Goal: Use online tool/utility: Utilize a website feature to perform a specific function

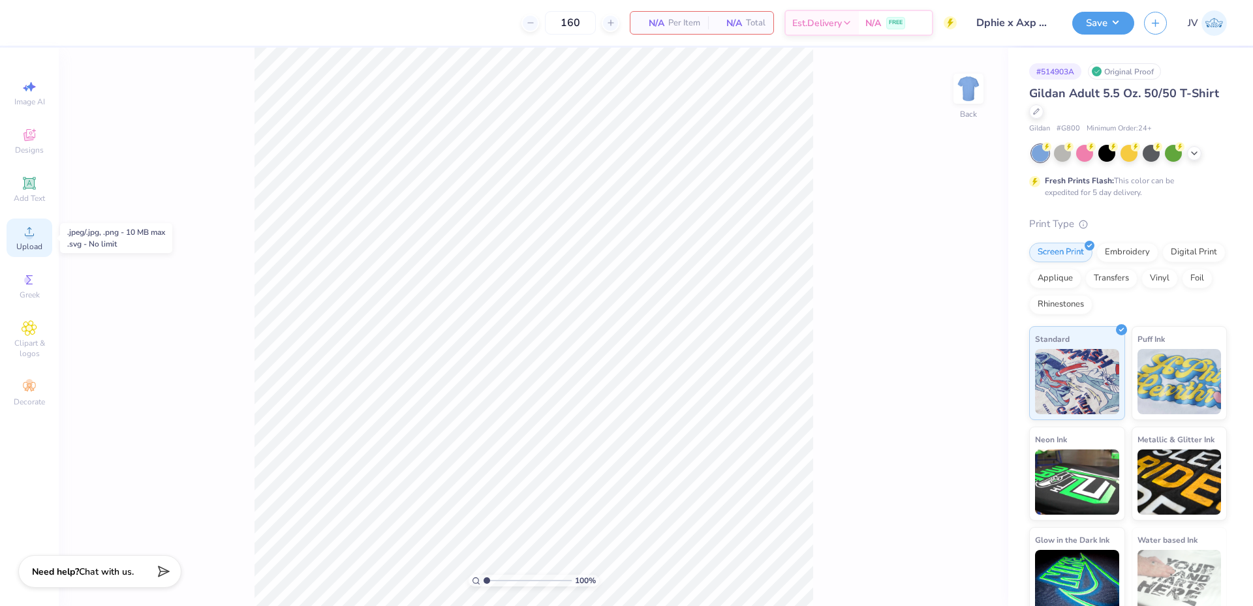
click at [37, 236] on div "Upload" at bounding box center [30, 238] width 46 height 39
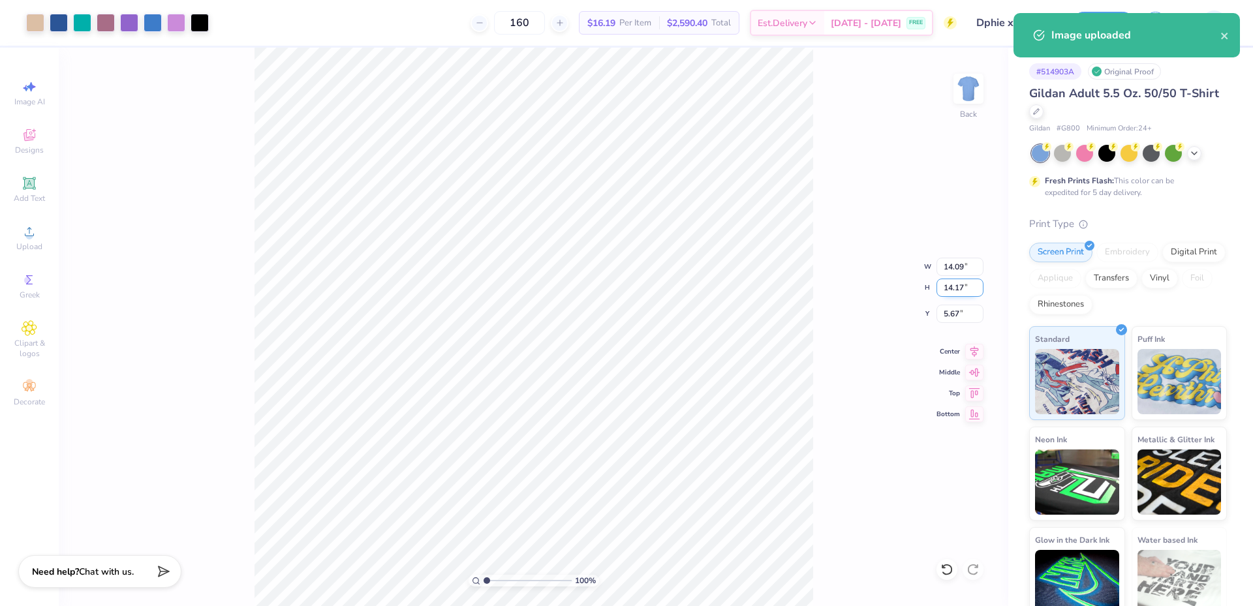
click at [955, 286] on input "14.17" at bounding box center [959, 288] width 47 height 18
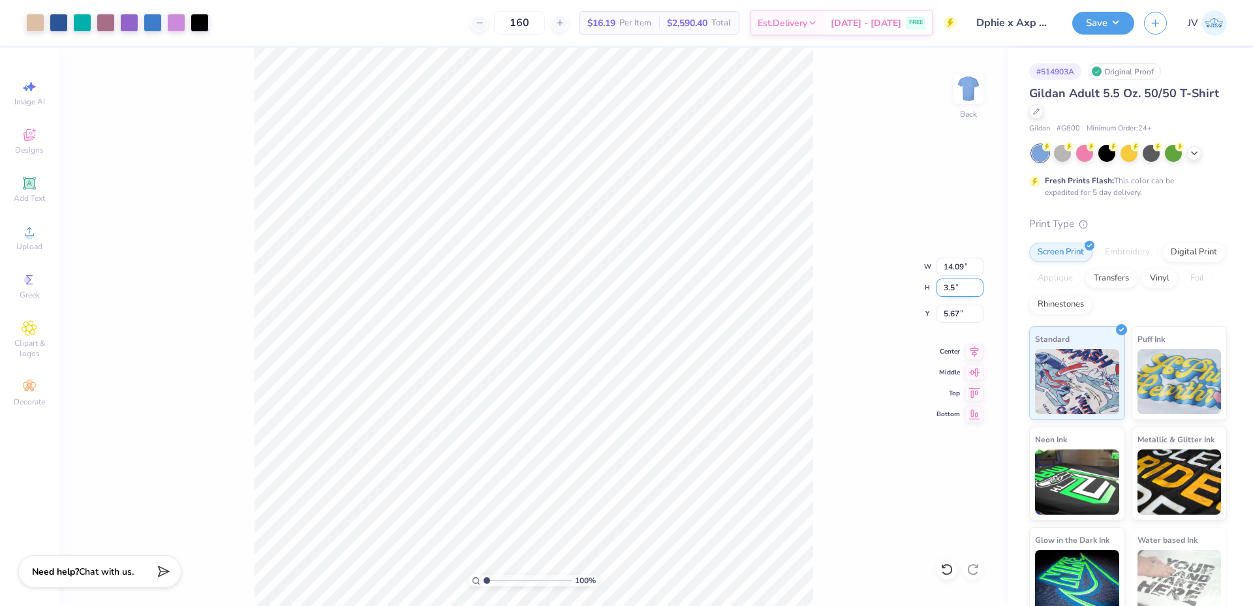
type input "3.5"
type input "3.48"
type input "3.50"
click at [954, 315] on input "11.00" at bounding box center [959, 314] width 47 height 18
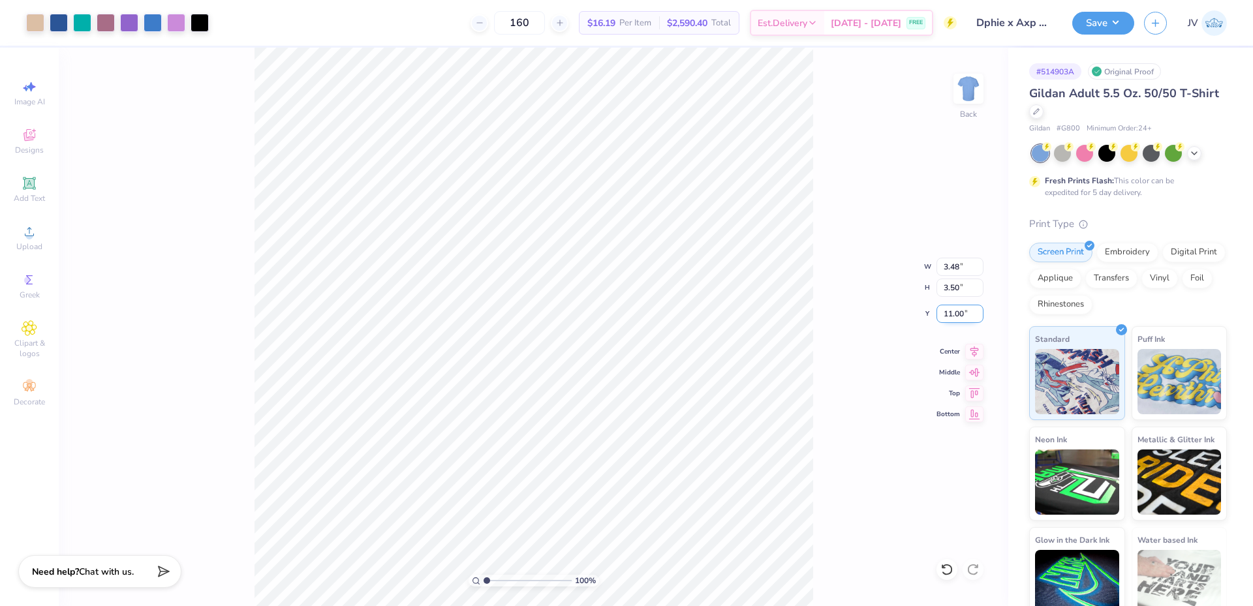
click at [954, 315] on input "11.00" at bounding box center [959, 314] width 47 height 18
type input "3.00"
click at [976, 95] on img at bounding box center [968, 89] width 52 height 52
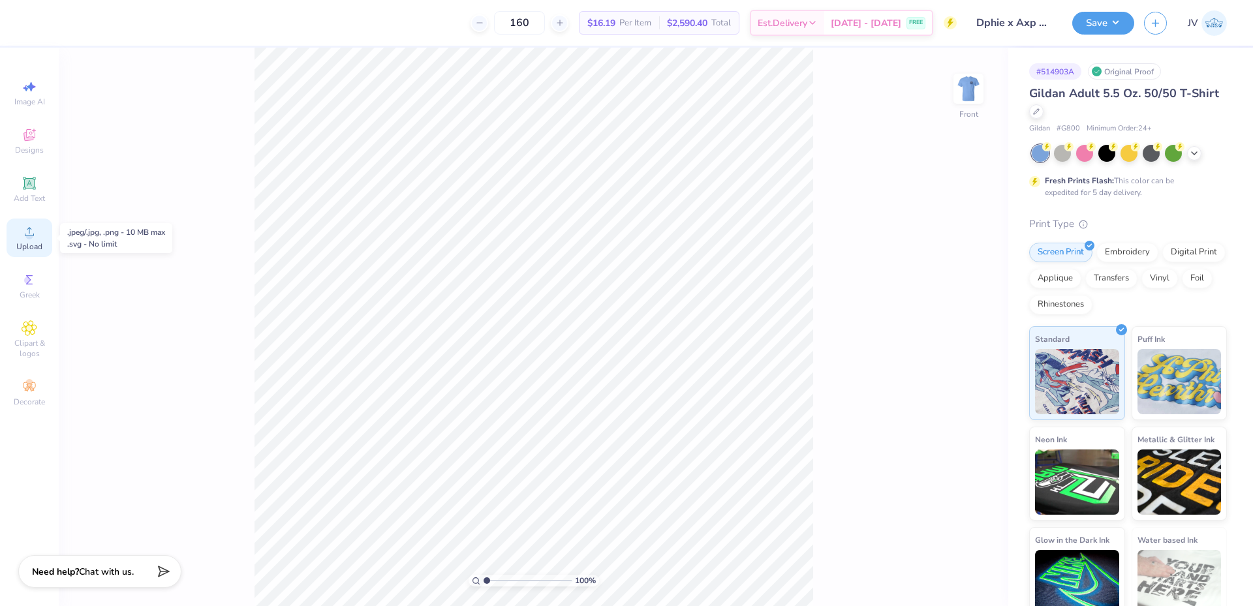
click at [27, 238] on div "Upload" at bounding box center [30, 238] width 46 height 39
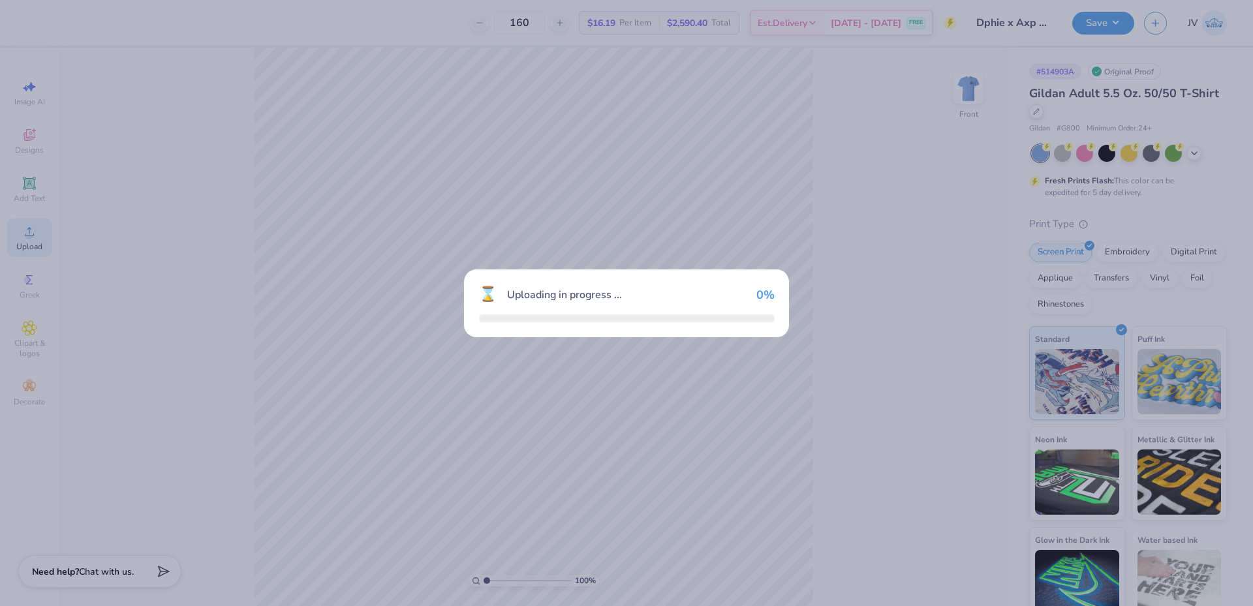
click at [147, 7] on div "⌛ Uploading in progress ... 0 %" at bounding box center [626, 303] width 1253 height 606
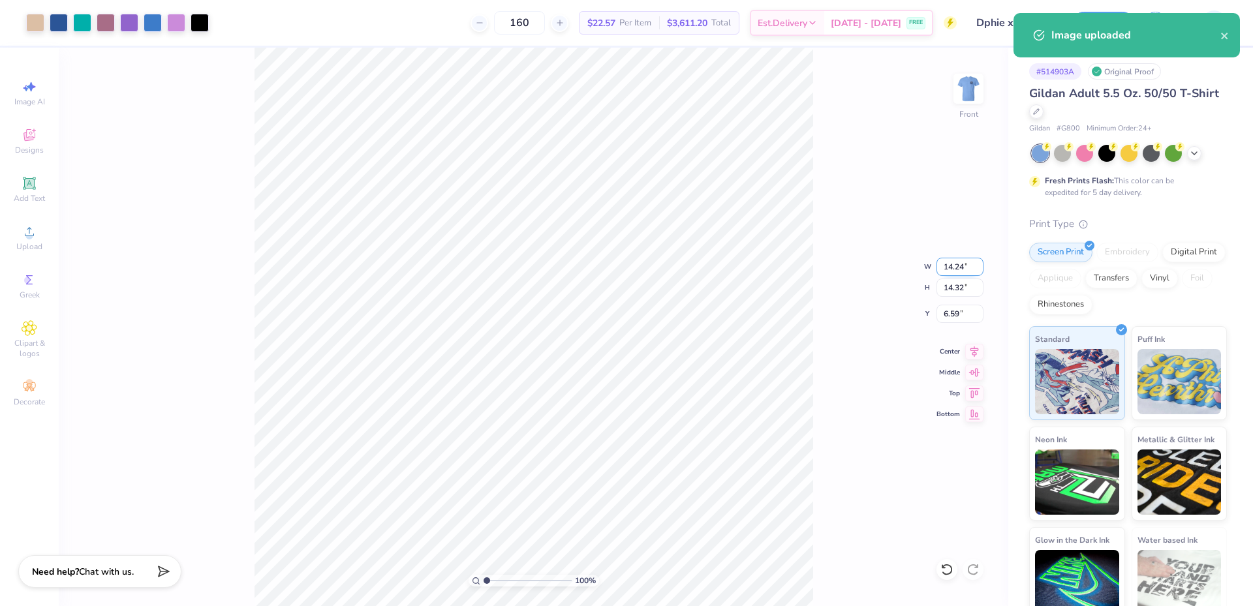
click at [953, 268] on input "14.24" at bounding box center [959, 267] width 47 height 18
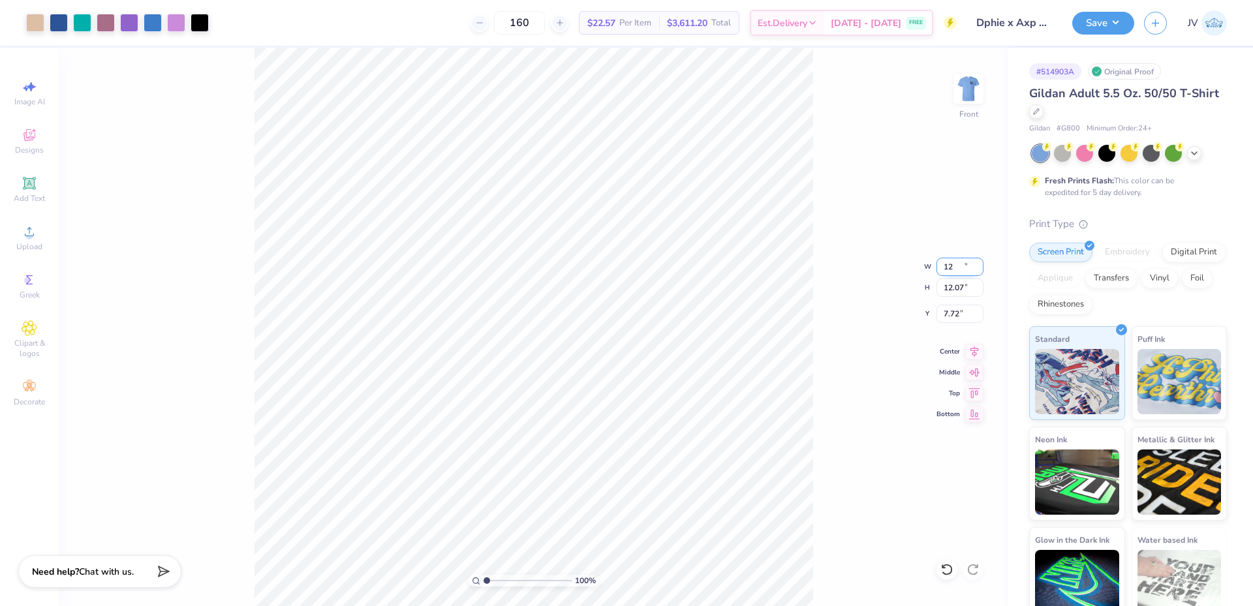
type input "12.00"
type input "12.07"
click at [955, 318] on input "7.72" at bounding box center [959, 314] width 47 height 18
type input "3.00"
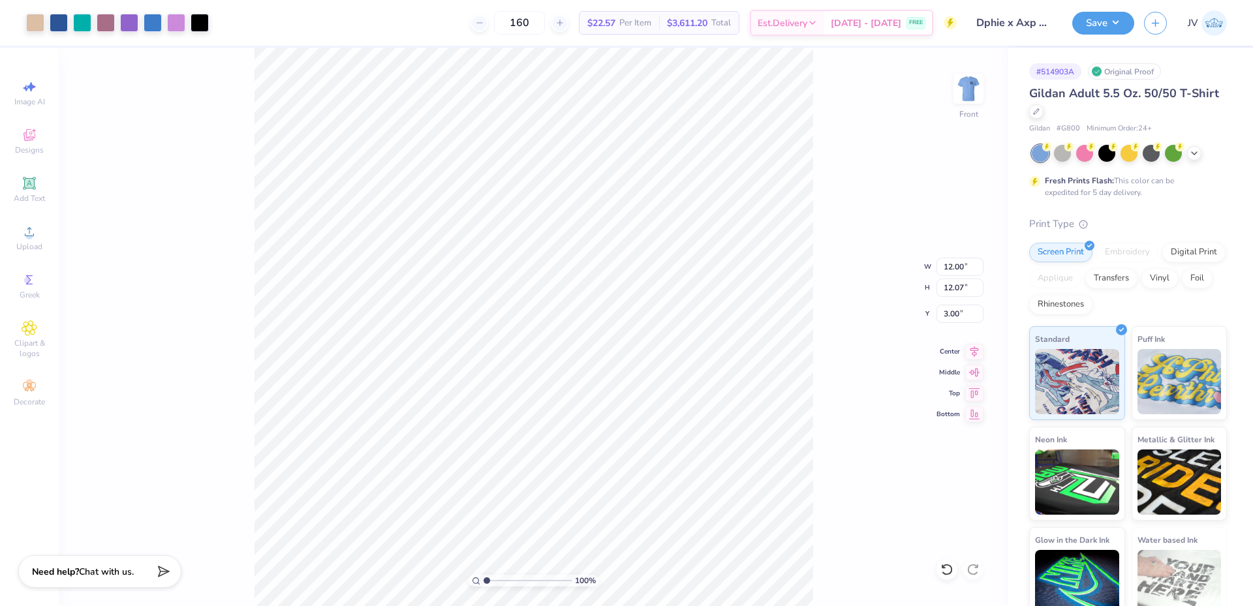
click at [841, 378] on div "100 % Front W 12.00 12.00 " H 12.07 12.07 " Y 3.00 3.00 " Center Middle Top Bot…" at bounding box center [533, 327] width 949 height 559
click at [183, 189] on div "100 % Front" at bounding box center [533, 327] width 949 height 559
type input "1.34"
click at [489, 581] on input "range" at bounding box center [528, 581] width 88 height 12
click at [24, 192] on div "Add Text" at bounding box center [30, 189] width 46 height 39
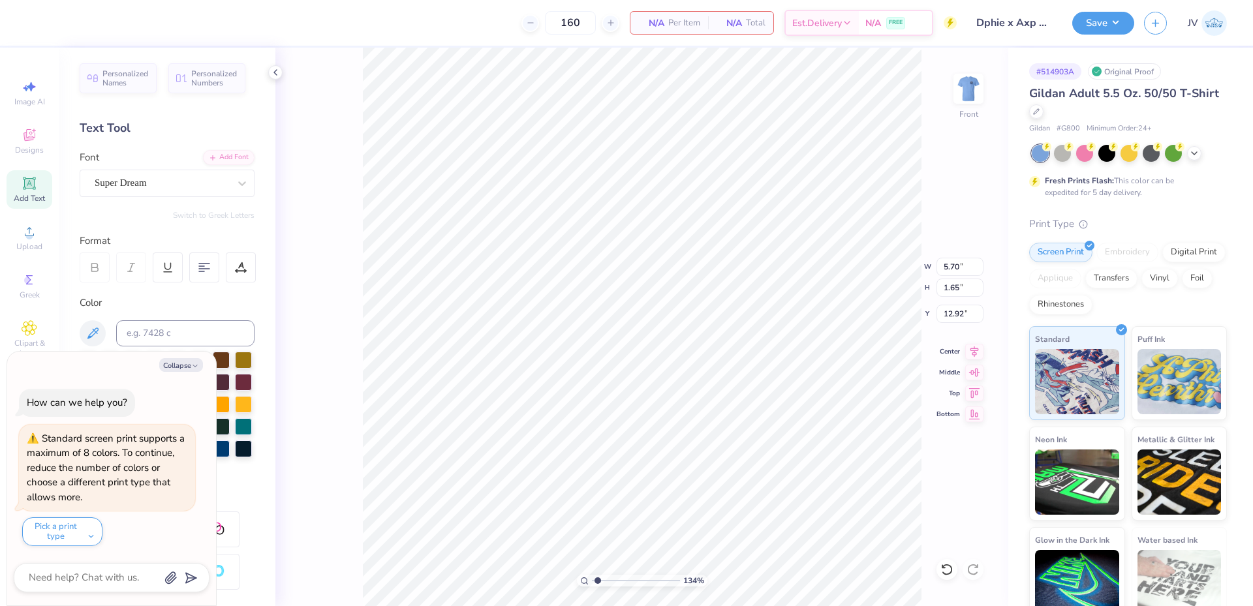
type textarea "x"
type input "16.52"
type textarea "x"
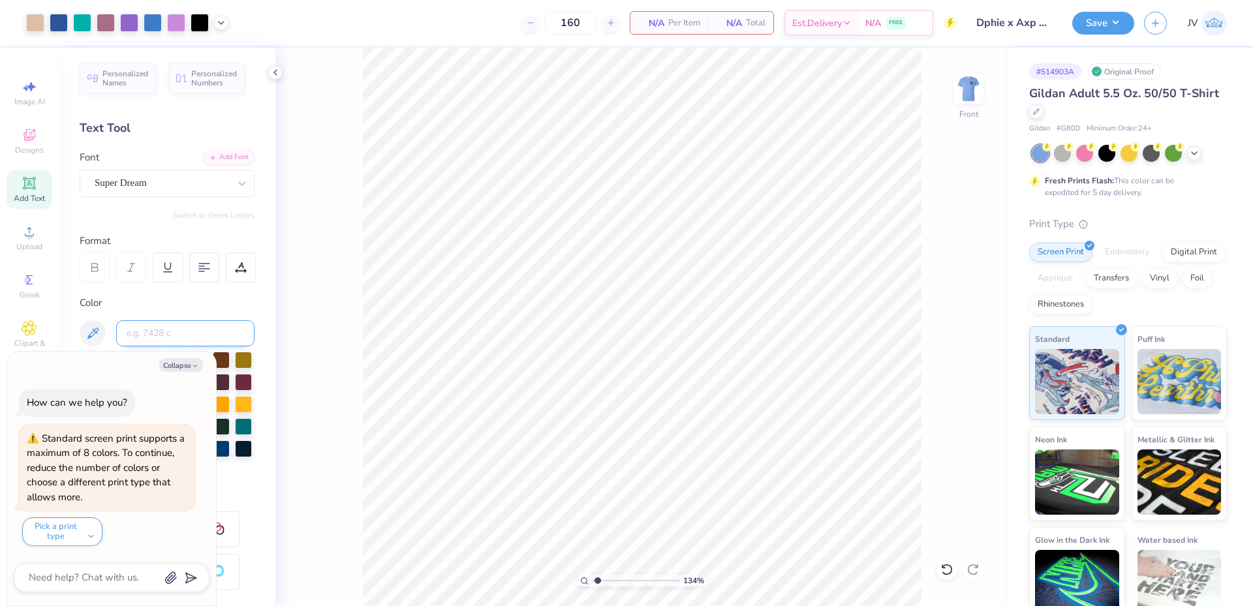
click at [153, 342] on input at bounding box center [185, 333] width 138 height 26
type input "660"
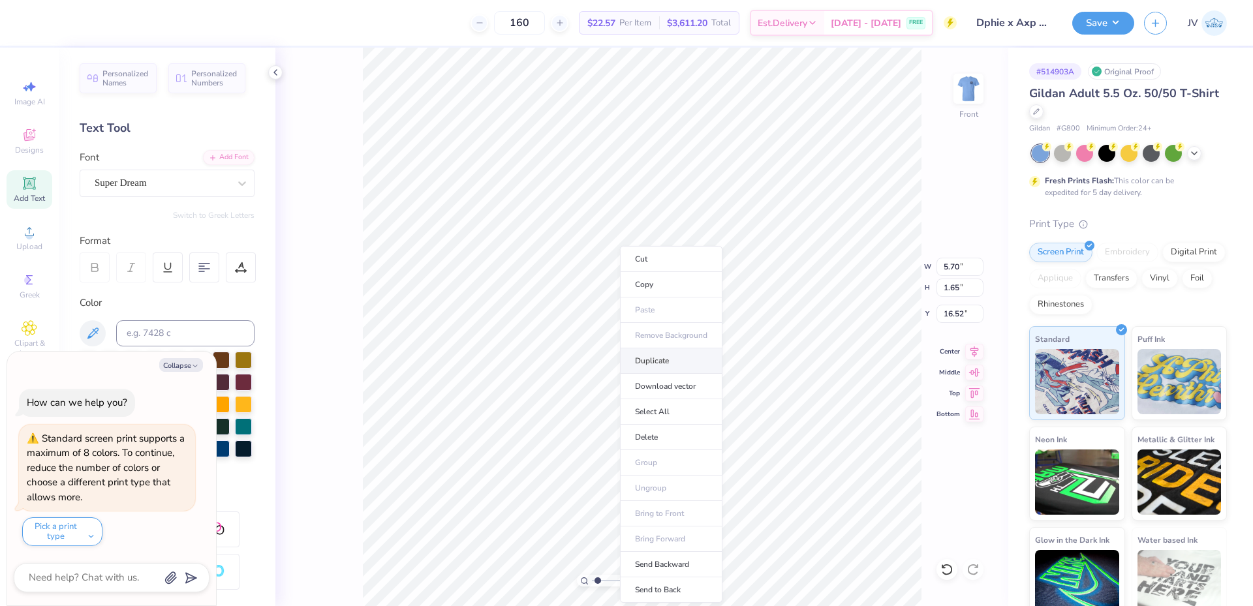
click at [663, 358] on li "Duplicate" at bounding box center [671, 360] width 102 height 25
type textarea "x"
type input "17.52"
type textarea "x"
type input "18.65"
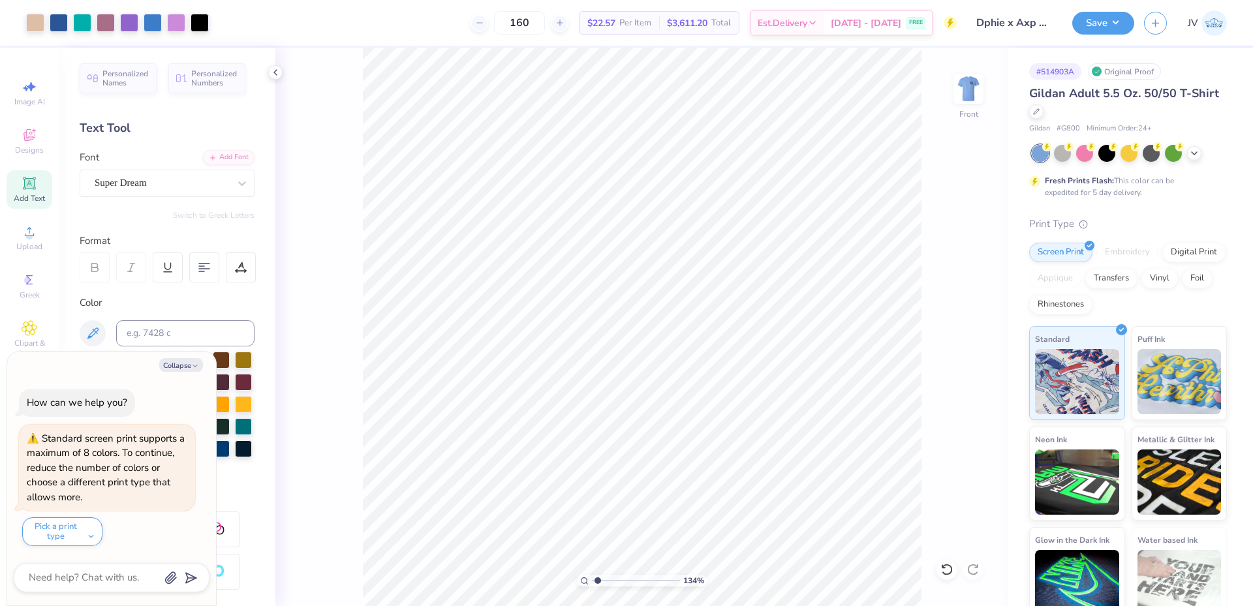
type textarea "x"
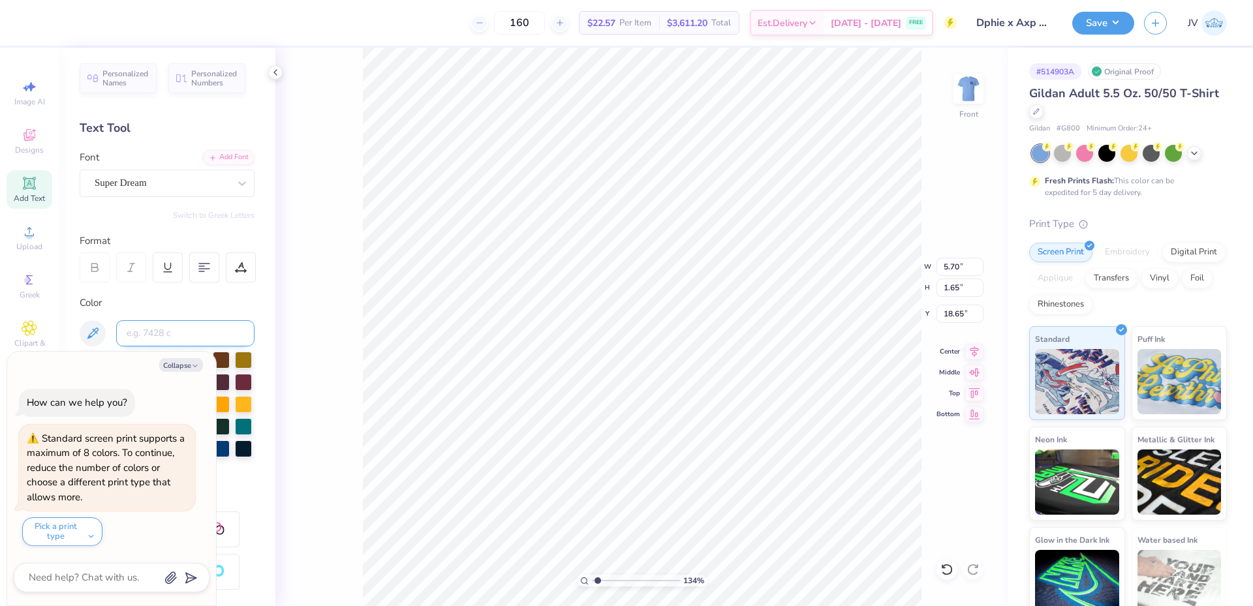
click at [149, 334] on input at bounding box center [185, 333] width 138 height 26
type input "7685"
type textarea "x"
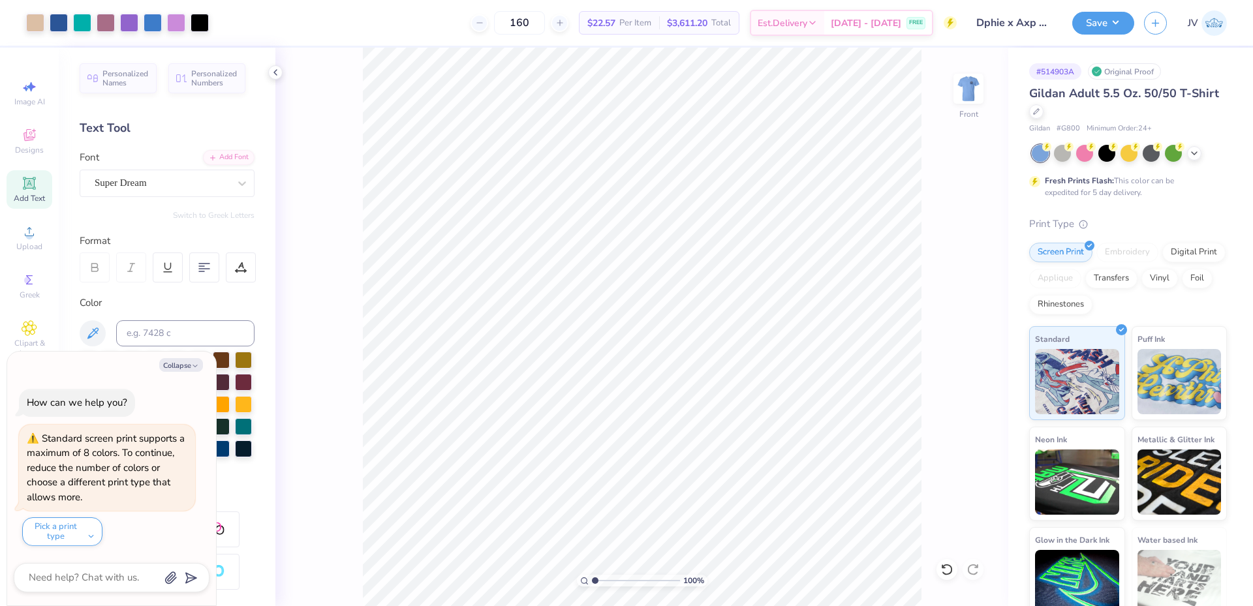
drag, startPoint x: 596, startPoint y: 578, endPoint x: 534, endPoint y: 583, distance: 62.2
type input "1"
click at [592, 583] on input "range" at bounding box center [636, 581] width 88 height 12
click at [362, 27] on div "Art colors 160 $22.57 Per Item $3,611.20 Total Est. Delivery [DATE] - [DATE] FR…" at bounding box center [626, 303] width 1253 height 606
click at [967, 82] on img at bounding box center [968, 89] width 52 height 52
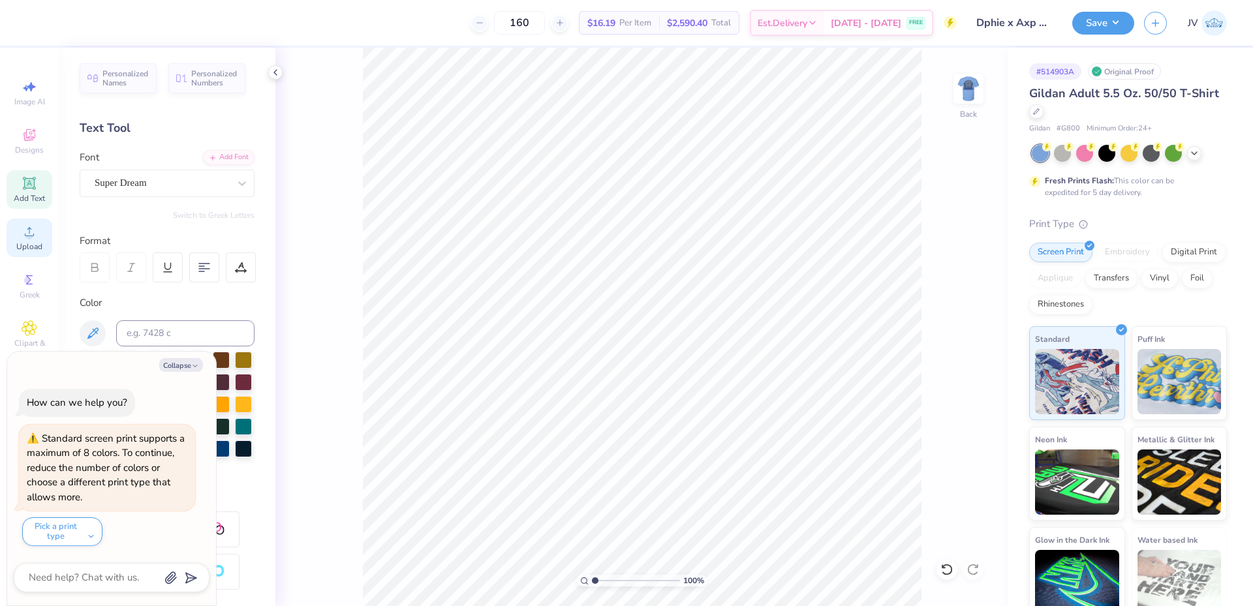
click at [22, 232] on icon at bounding box center [30, 232] width 16 height 16
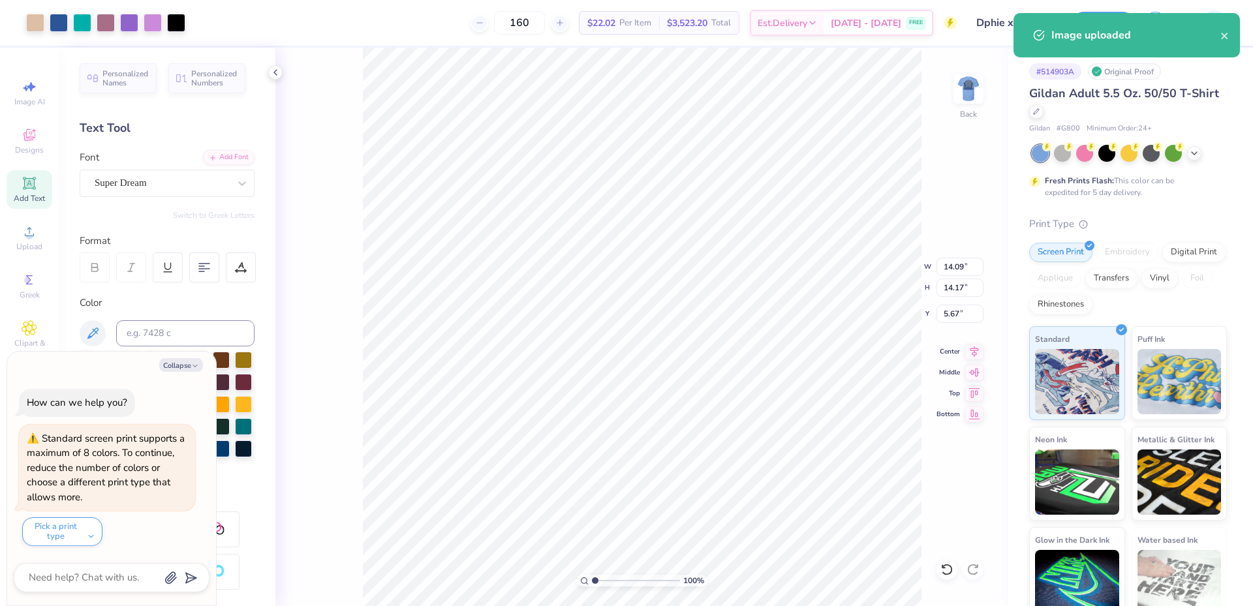
type textarea "x"
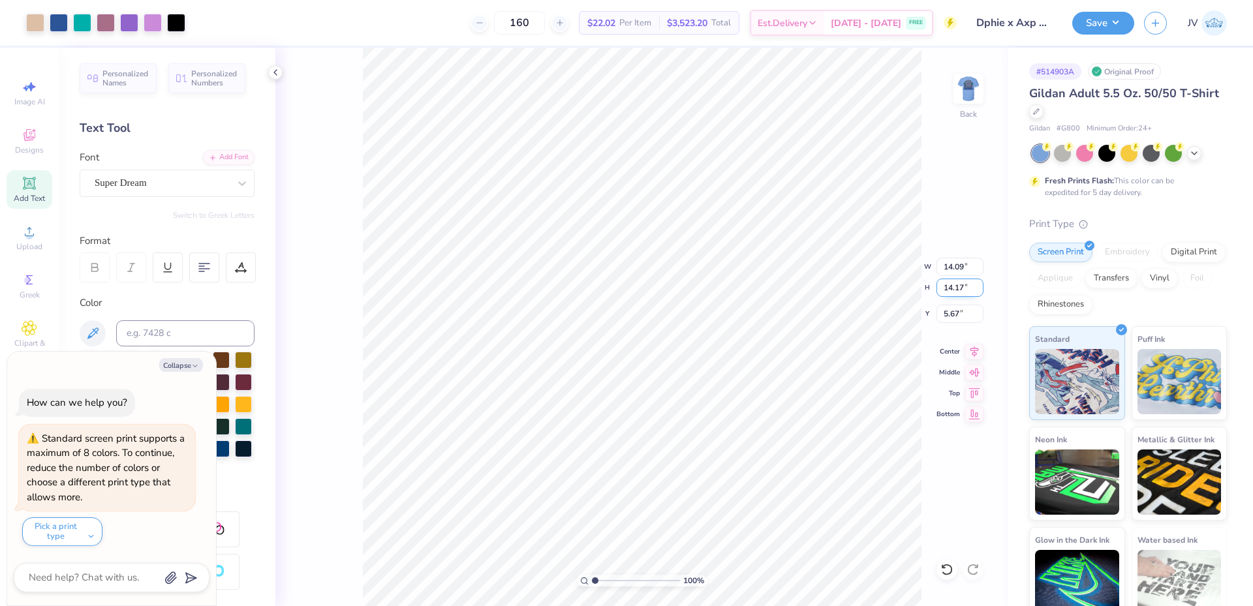
click at [952, 290] on input "14.17" at bounding box center [959, 288] width 47 height 18
type input "3.5"
type textarea "x"
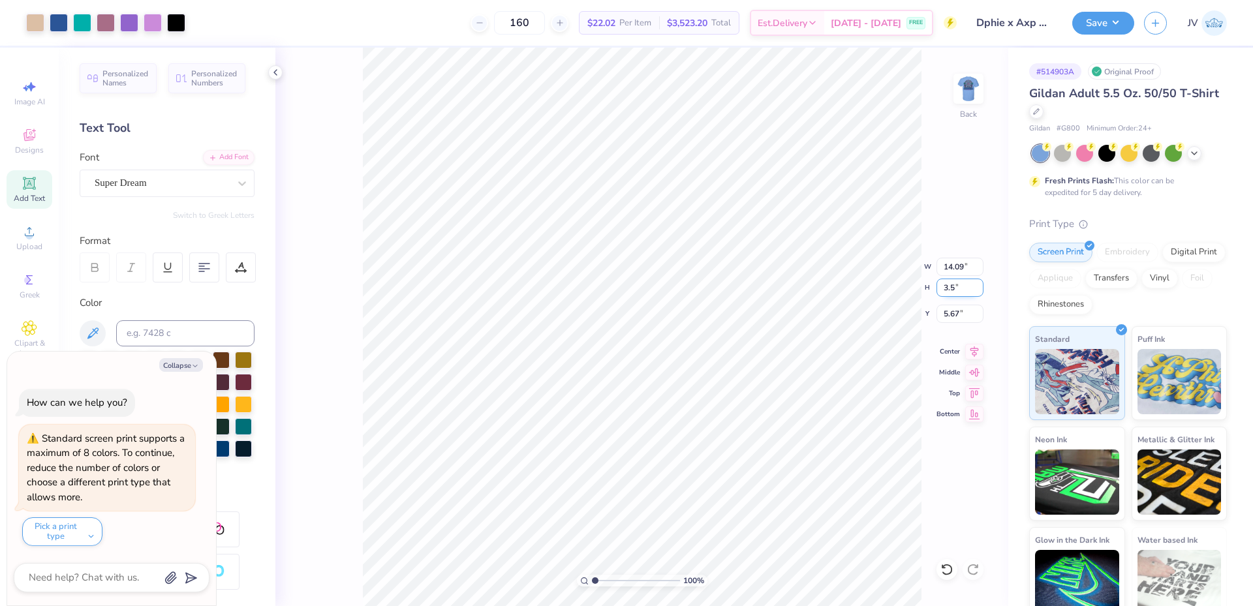
type input "3.48"
type input "3.50"
type input "11.00"
type textarea "x"
click at [954, 321] on input "11.00" at bounding box center [959, 314] width 47 height 18
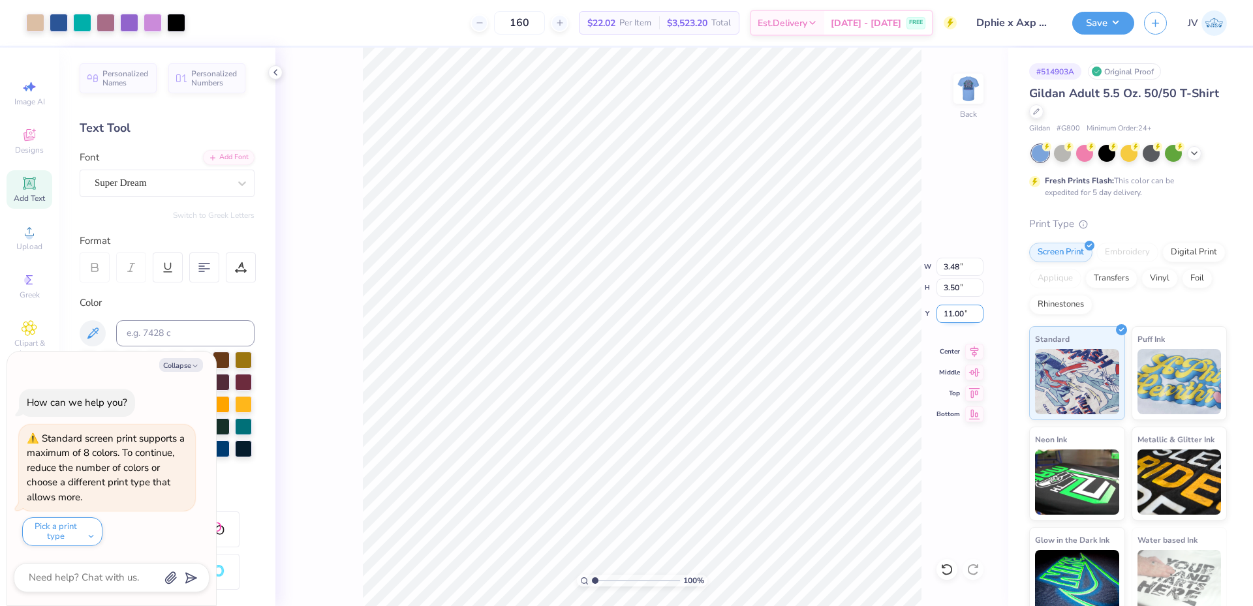
click at [954, 321] on input "11.00" at bounding box center [959, 314] width 47 height 18
type input "3"
type textarea "x"
type input "3.00"
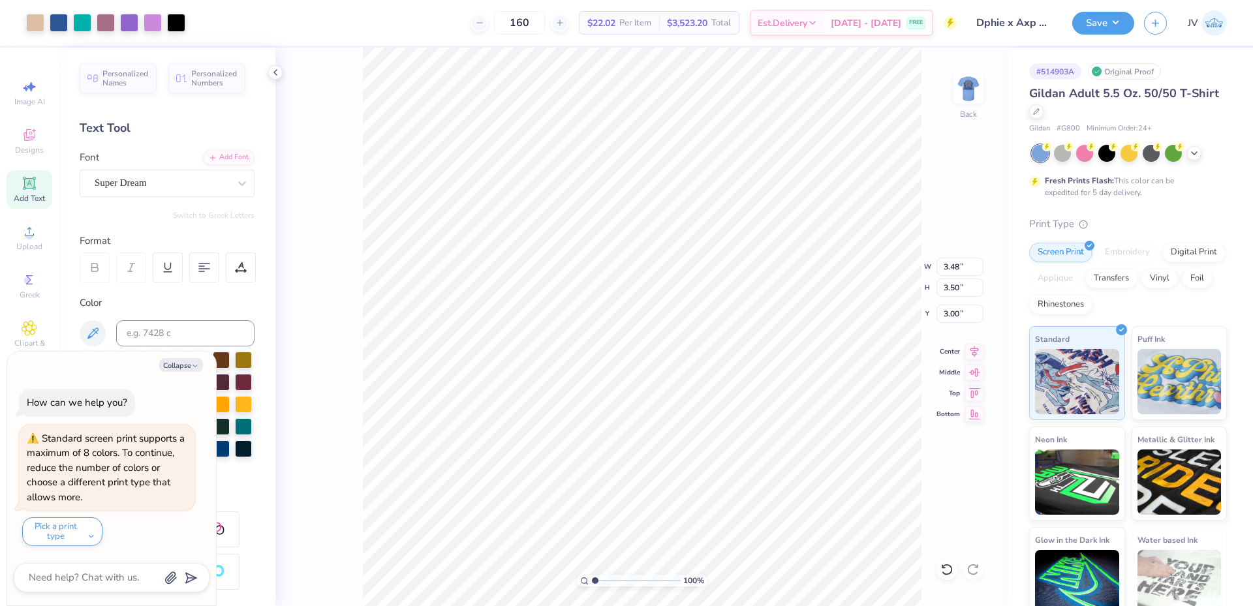
type textarea "x"
drag, startPoint x: 594, startPoint y: 580, endPoint x: 634, endPoint y: 573, distance: 39.8
click at [634, 575] on input "range" at bounding box center [636, 581] width 88 height 12
drag, startPoint x: 634, startPoint y: 577, endPoint x: 600, endPoint y: 589, distance: 35.5
type input "1.63"
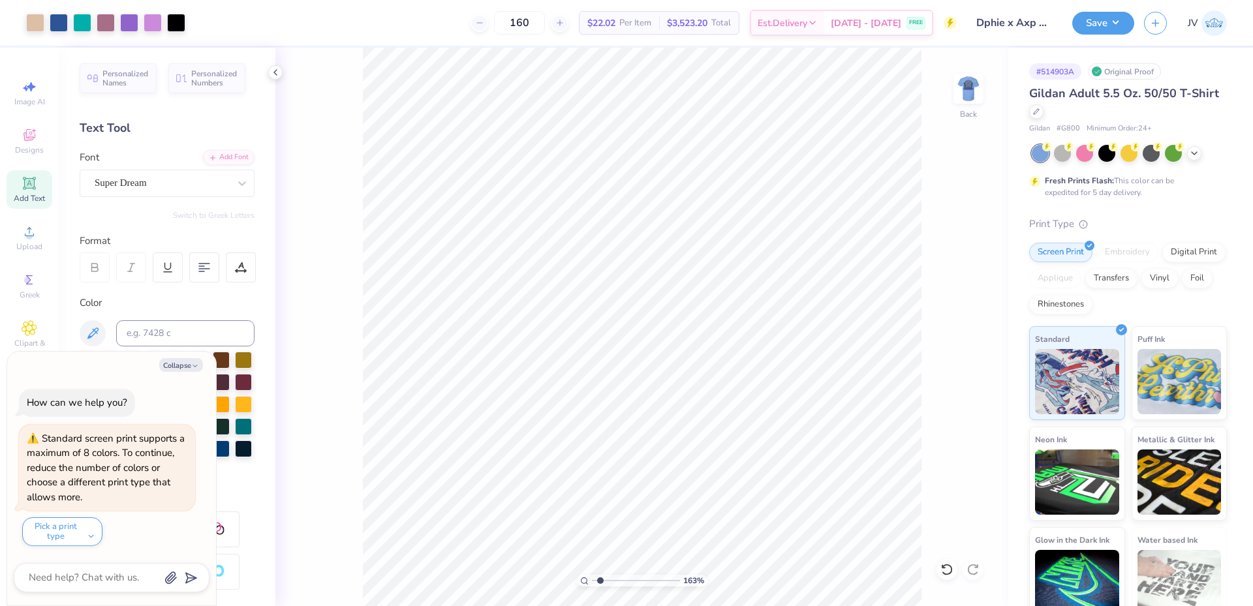
click at [600, 587] on input "range" at bounding box center [636, 581] width 88 height 12
click at [20, 244] on span "Upload" at bounding box center [29, 246] width 26 height 10
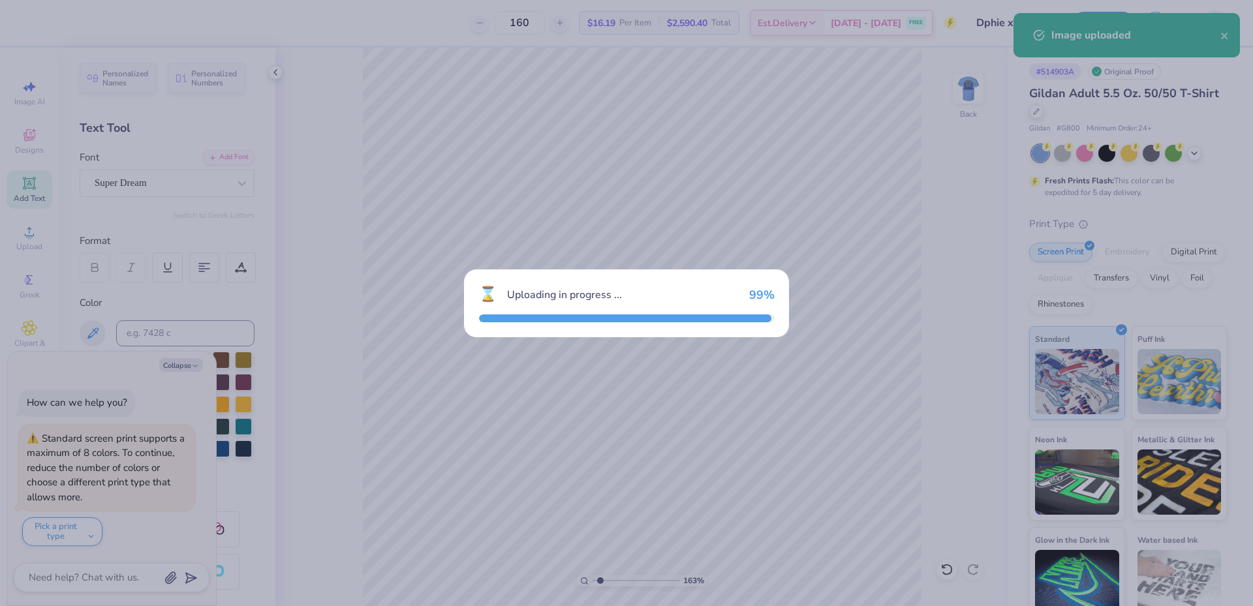
type textarea "x"
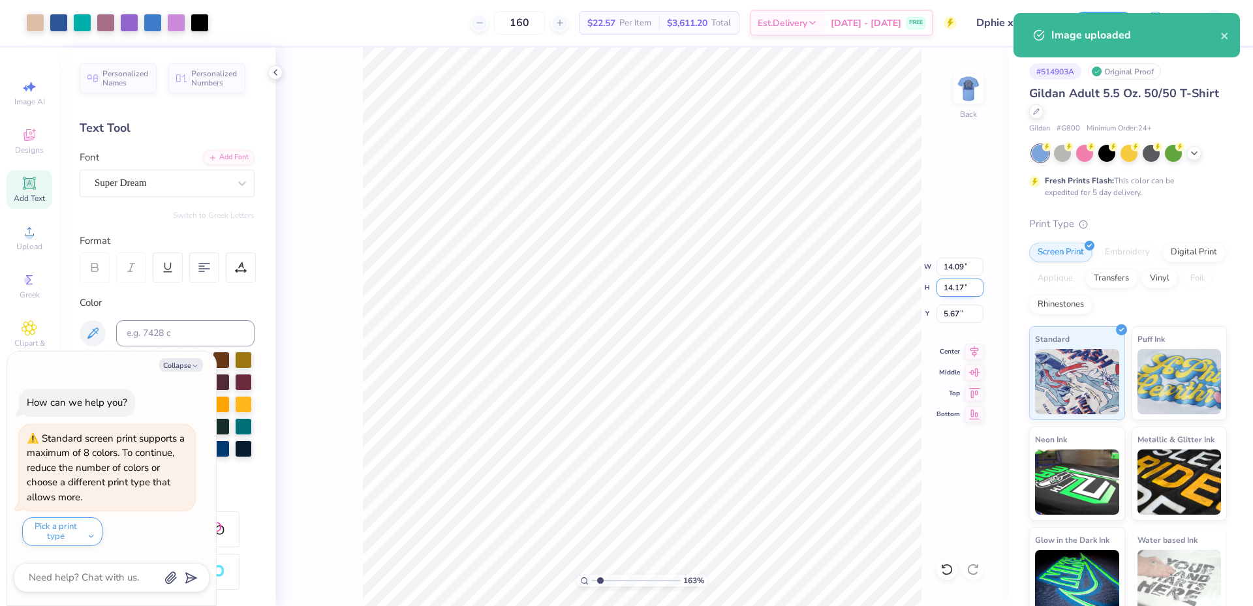
click at [946, 294] on input "14.17" at bounding box center [959, 288] width 47 height 18
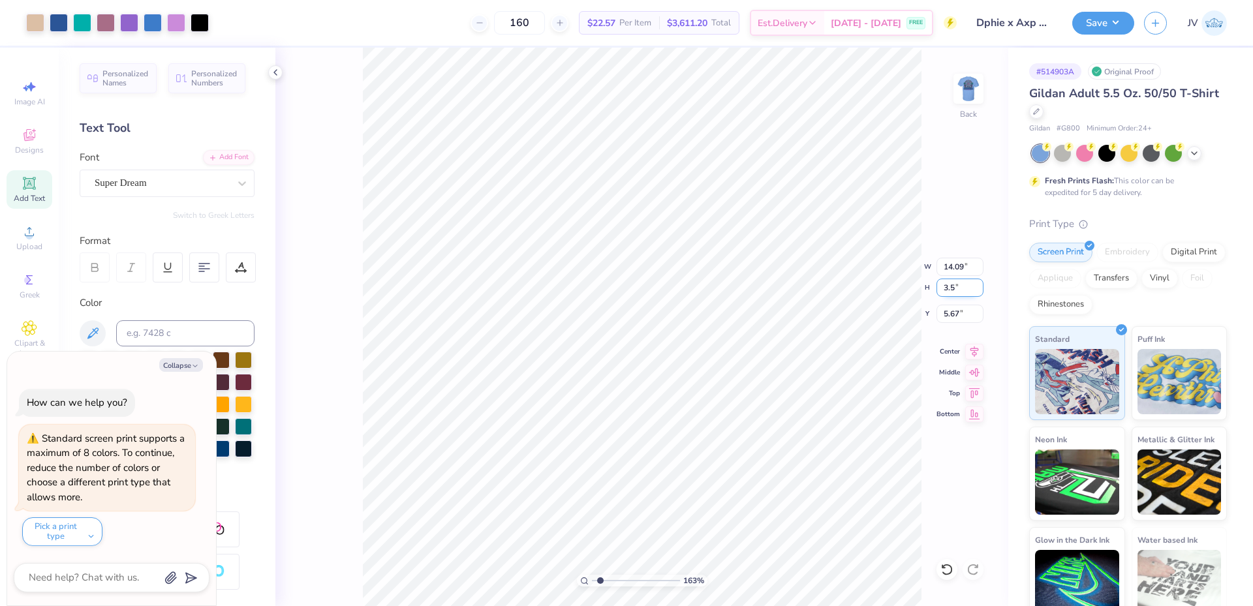
type input "3.5"
type textarea "x"
type input "3.48"
type input "3.50"
click at [946, 312] on input "11.00" at bounding box center [959, 314] width 47 height 18
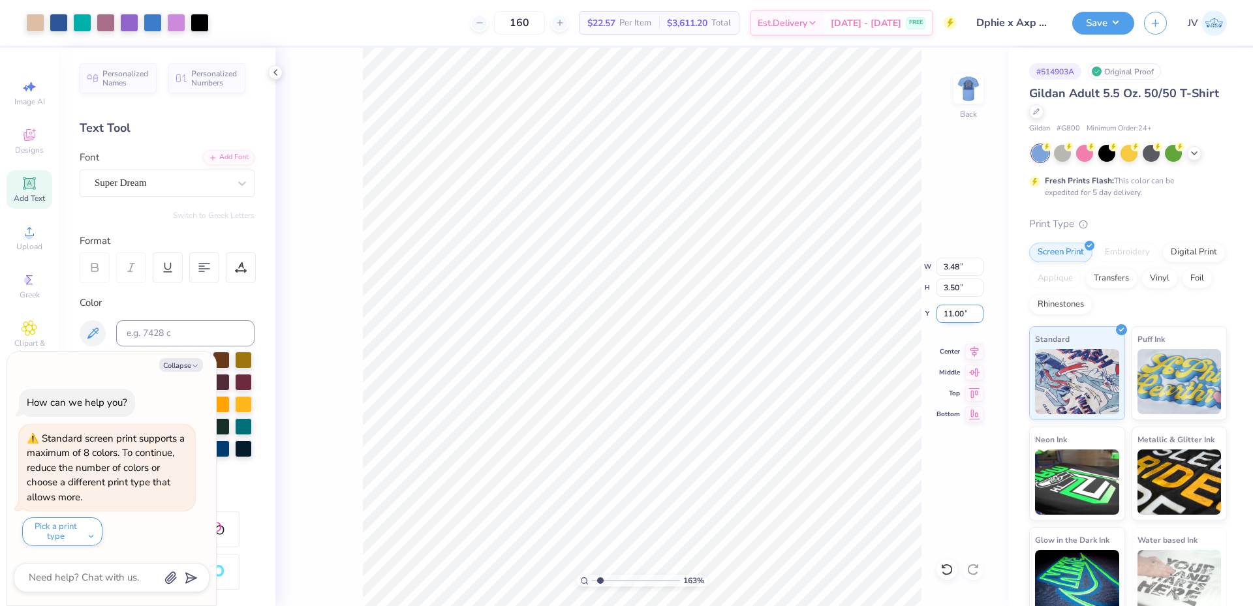
click at [946, 312] on input "11.00" at bounding box center [959, 314] width 47 height 18
type input "3"
type textarea "x"
type input "3.00"
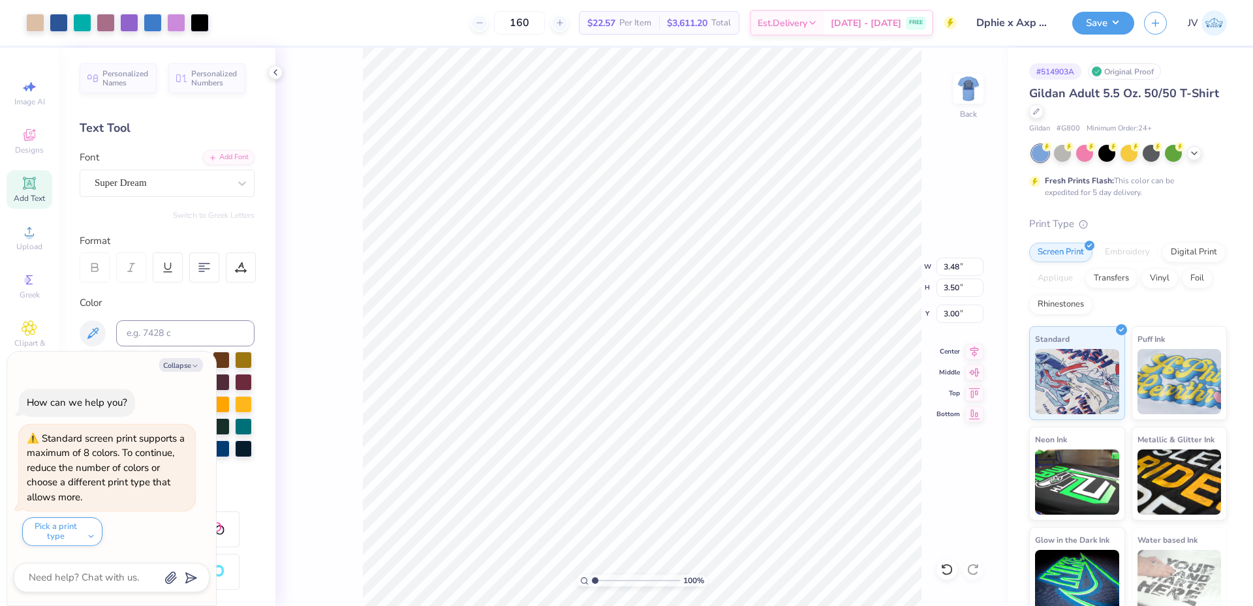
drag, startPoint x: 600, startPoint y: 581, endPoint x: 587, endPoint y: 578, distance: 14.1
type input "1"
click at [592, 578] on input "range" at bounding box center [636, 581] width 88 height 12
click at [1086, 24] on button "Save" at bounding box center [1103, 21] width 62 height 23
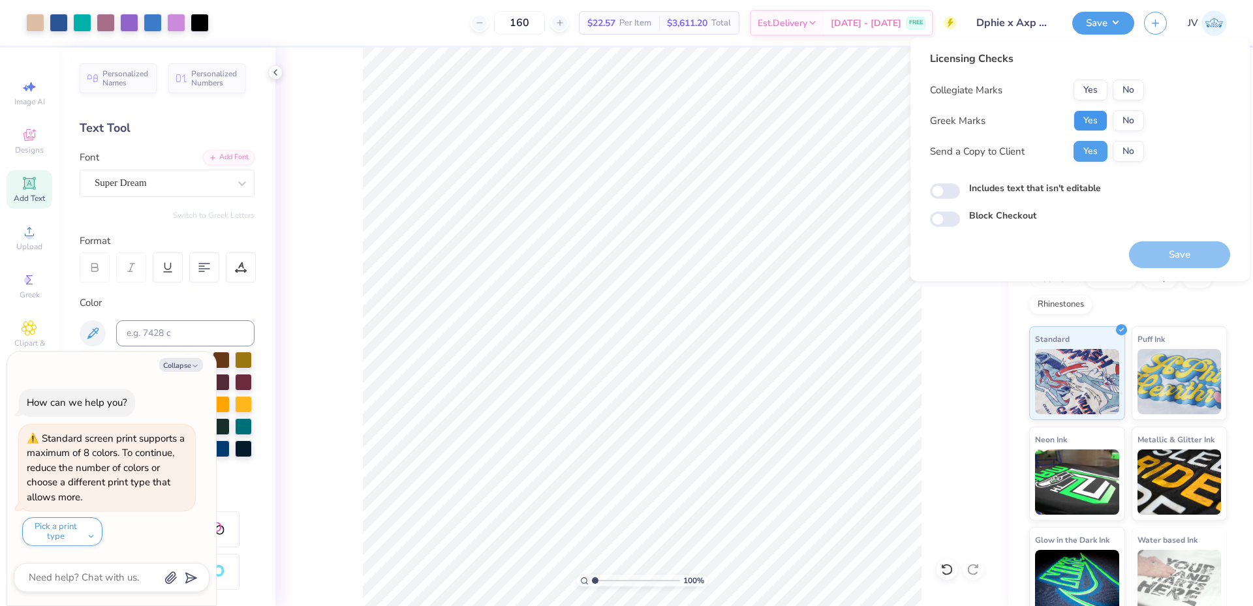
click at [1083, 121] on button "Yes" at bounding box center [1090, 120] width 34 height 21
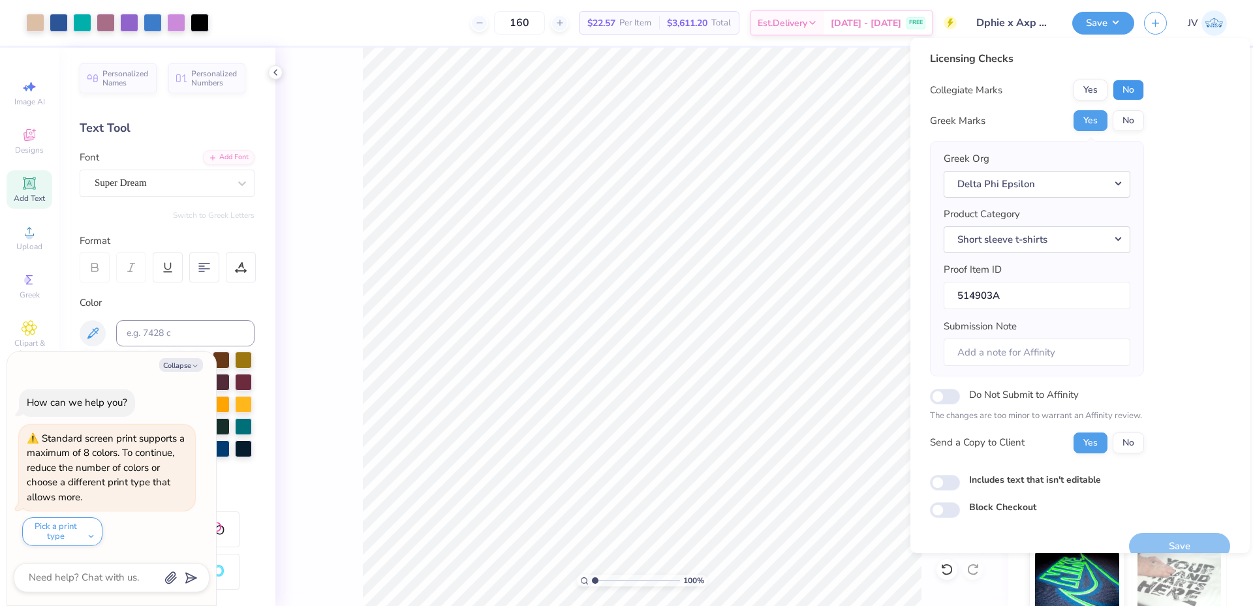
click at [1139, 93] on button "No" at bounding box center [1128, 90] width 31 height 21
click at [1173, 542] on button "Save" at bounding box center [1179, 546] width 101 height 27
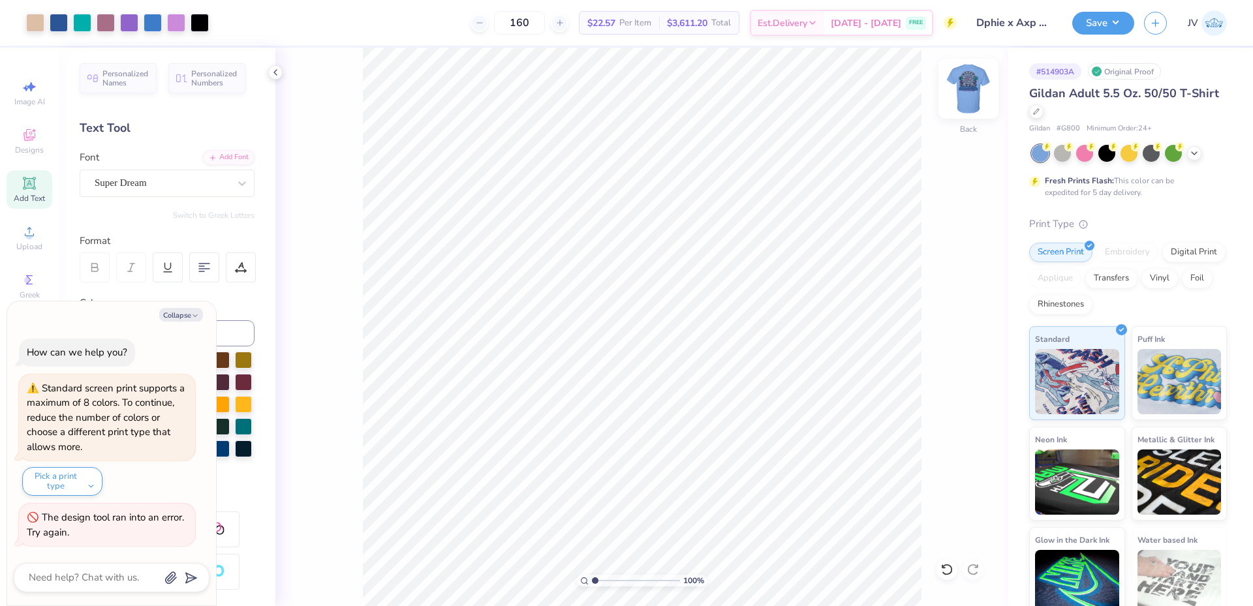
click at [976, 93] on img at bounding box center [968, 89] width 52 height 52
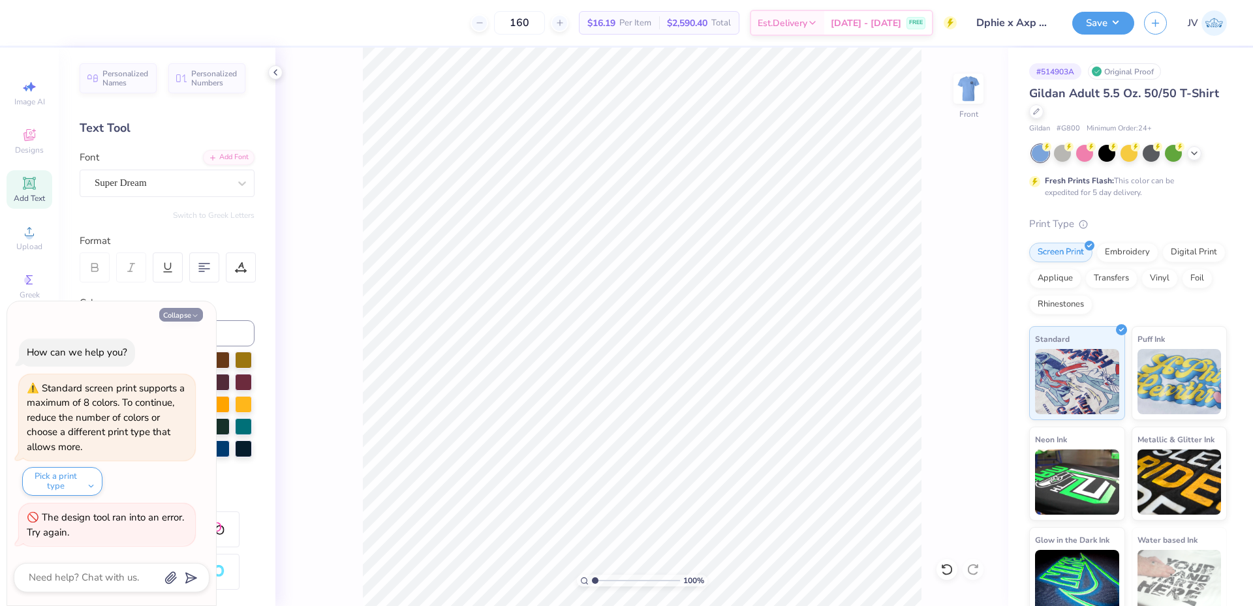
click at [193, 320] on icon "button" at bounding box center [195, 316] width 8 height 8
type textarea "x"
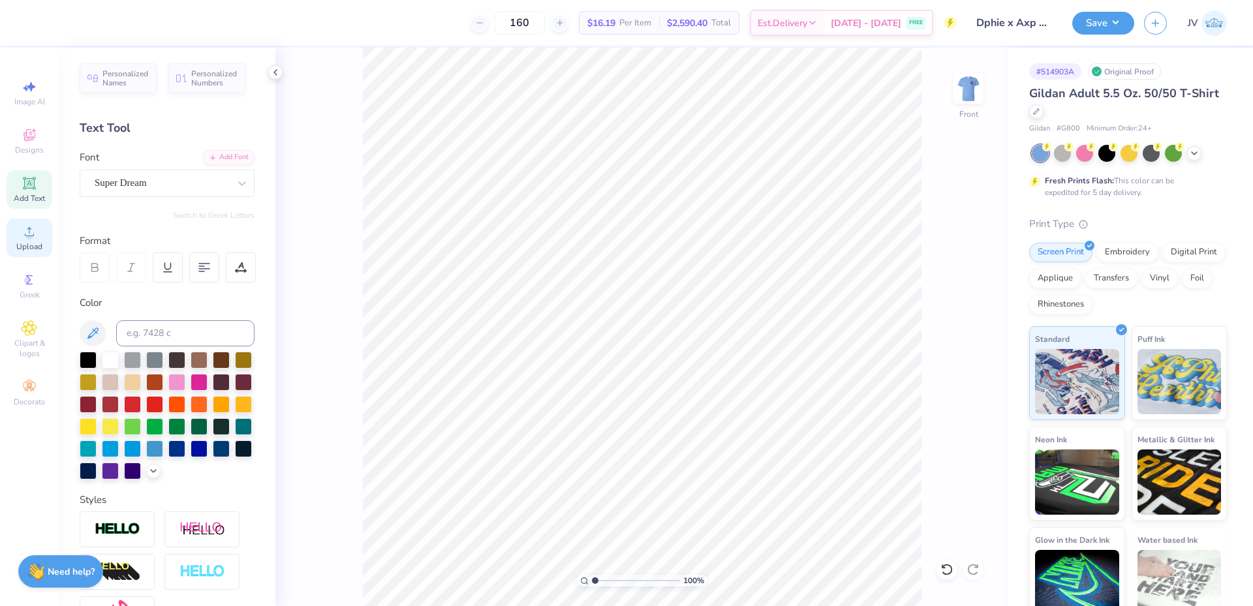
click at [21, 243] on span "Upload" at bounding box center [29, 246] width 26 height 10
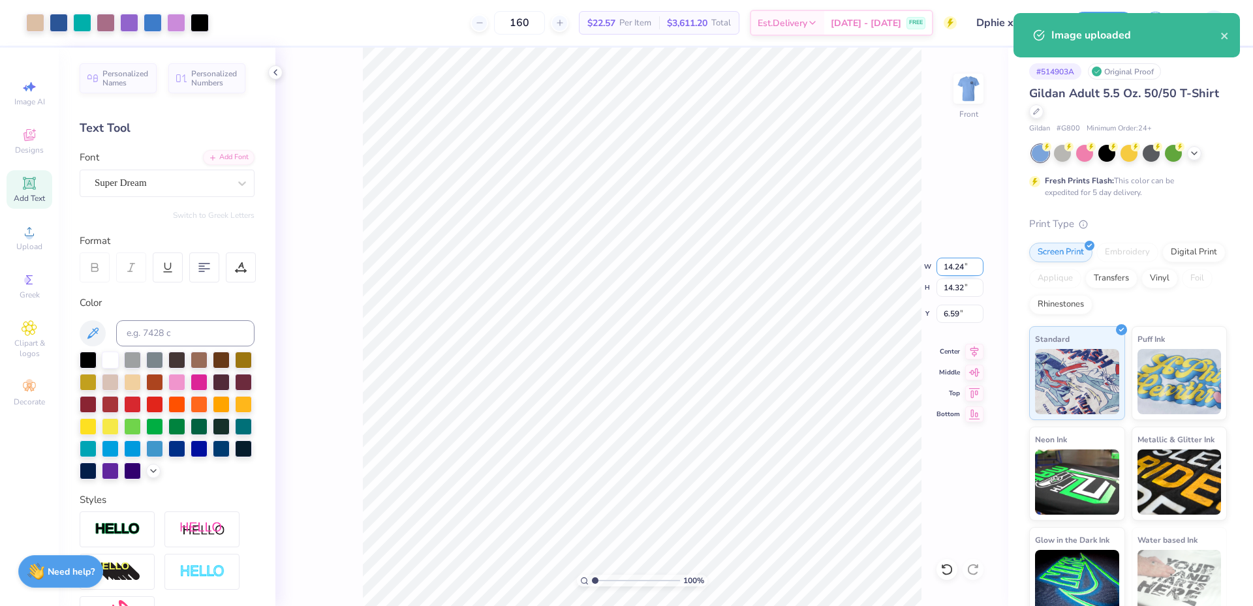
click at [951, 269] on input "14.24" at bounding box center [959, 267] width 47 height 18
click at [951, 268] on input "14.24" at bounding box center [959, 267] width 47 height 18
type input "12.00"
type input "12.07"
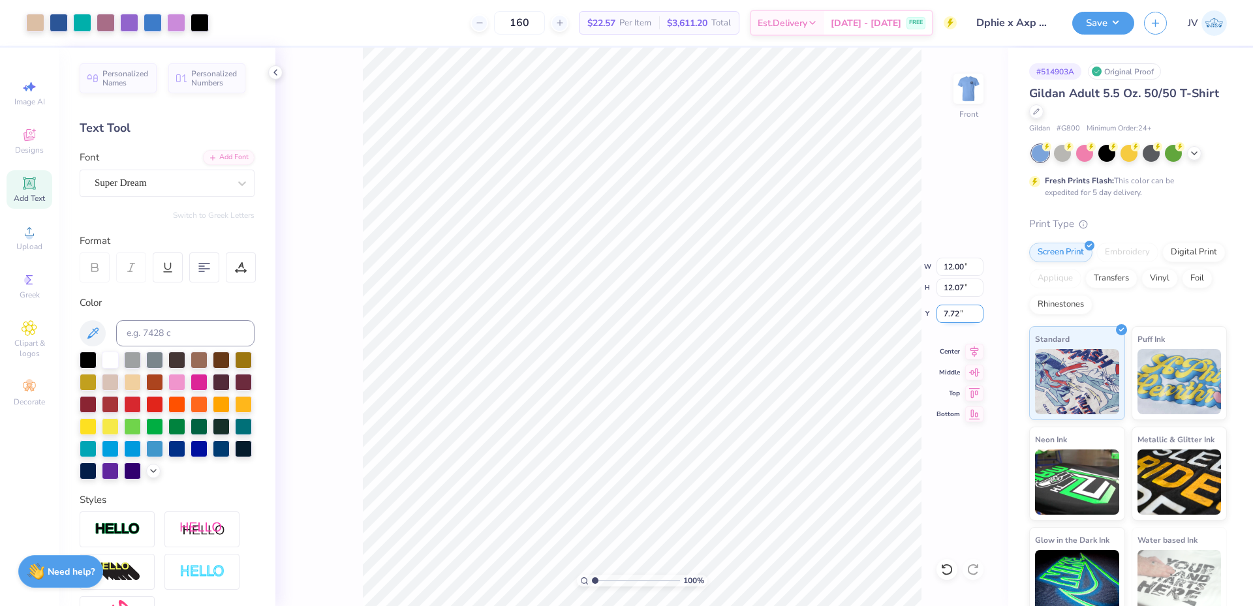
click at [953, 314] on input "7.72" at bounding box center [959, 314] width 47 height 18
type input "3.00"
click at [1096, 30] on button "Save" at bounding box center [1103, 21] width 62 height 23
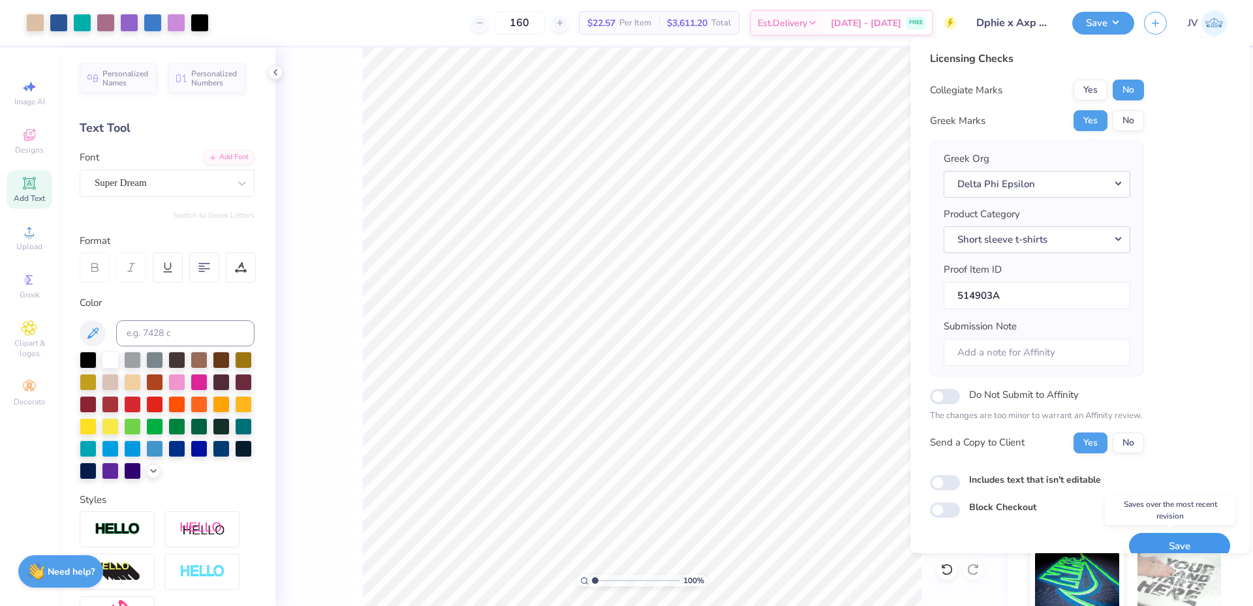
click at [1144, 537] on button "Save" at bounding box center [1179, 546] width 101 height 27
